Goal: Task Accomplishment & Management: Manage account settings

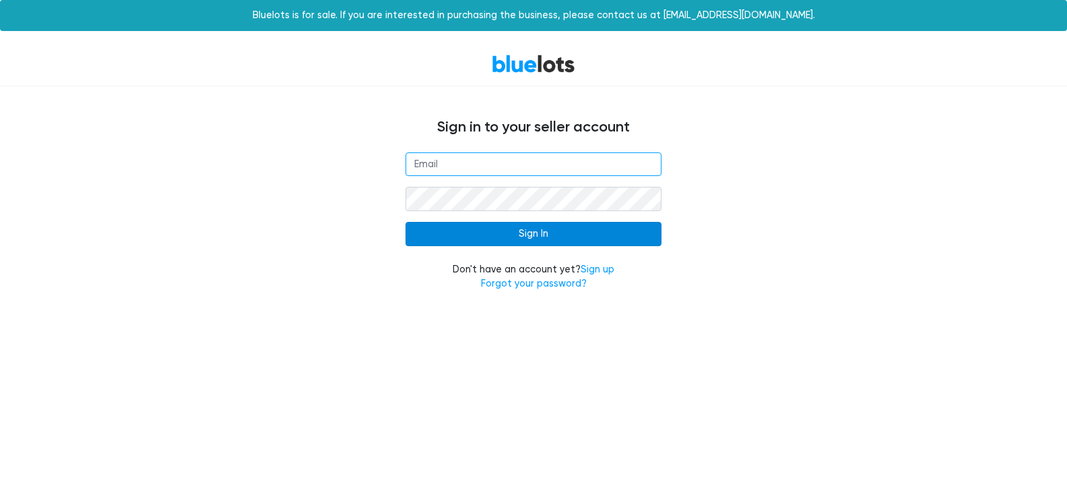
type input "[EMAIL_ADDRESS][DOMAIN_NAME]"
click at [557, 239] on input "Sign In" at bounding box center [534, 234] width 256 height 24
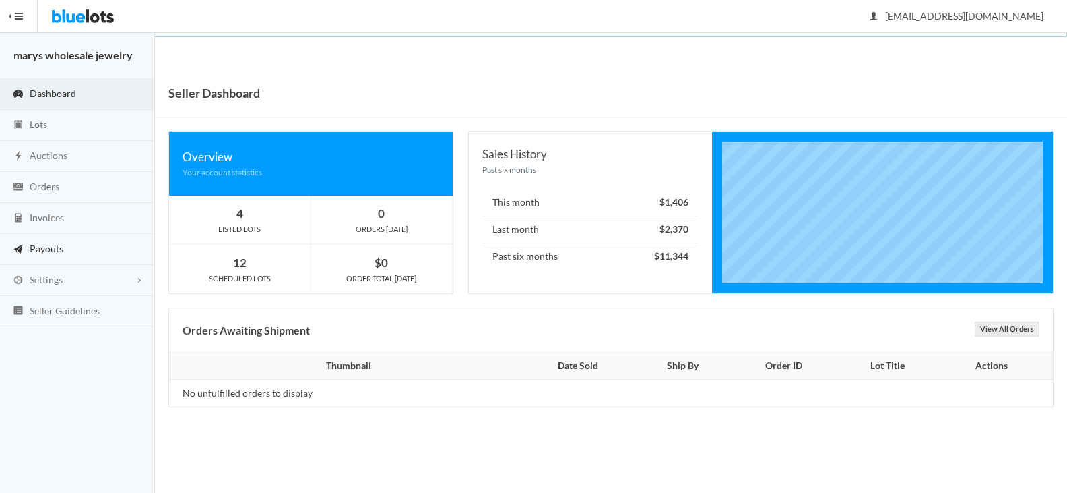
click at [51, 243] on span "Payouts" at bounding box center [47, 248] width 34 height 11
